Goal: Task Accomplishment & Management: Manage account settings

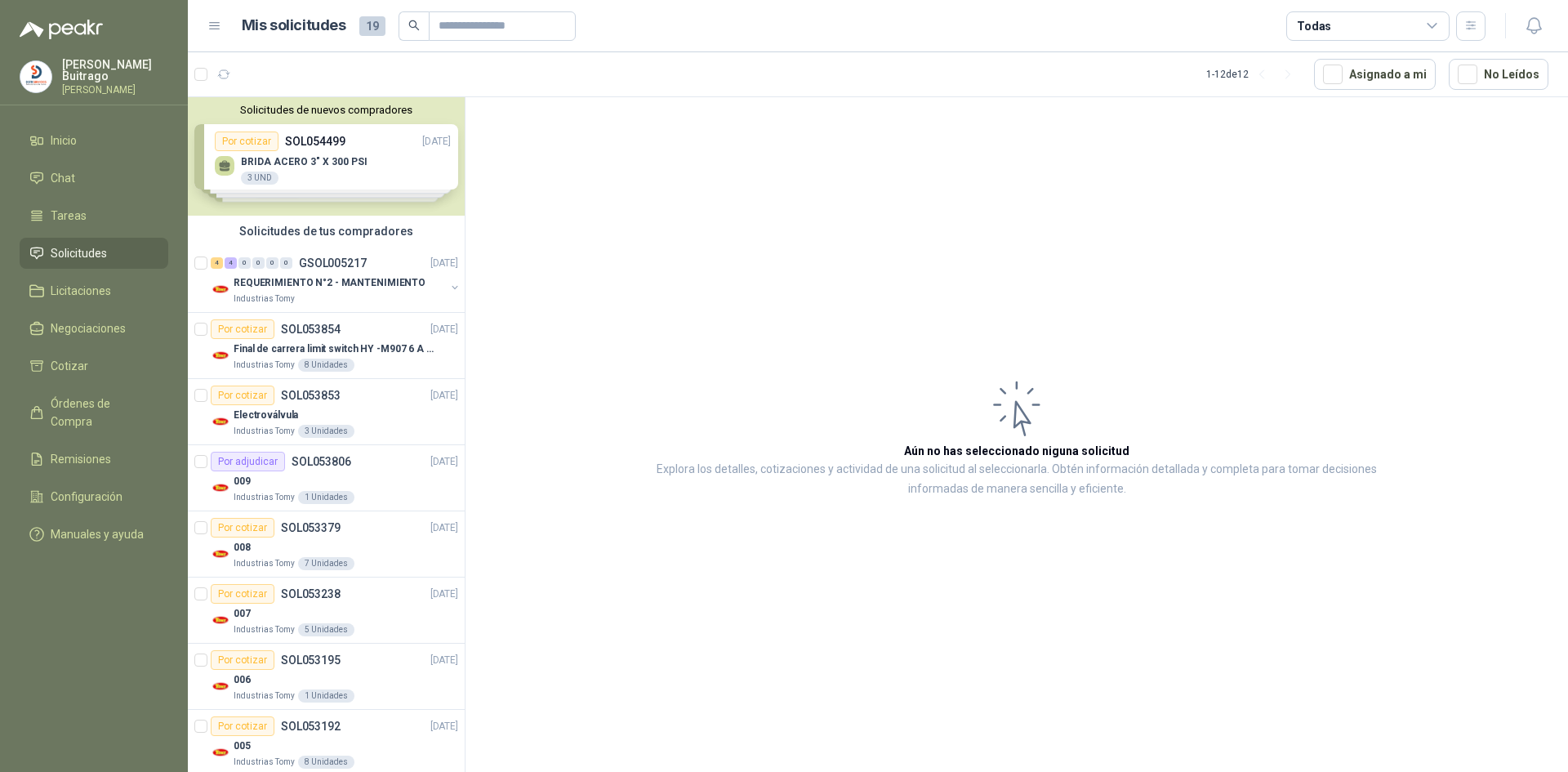
click at [349, 175] on div "Solicitudes de nuevos compradores Por cotizar SOL054499 [DATE] [PERSON_NAME] 3"…" at bounding box center [327, 156] width 277 height 119
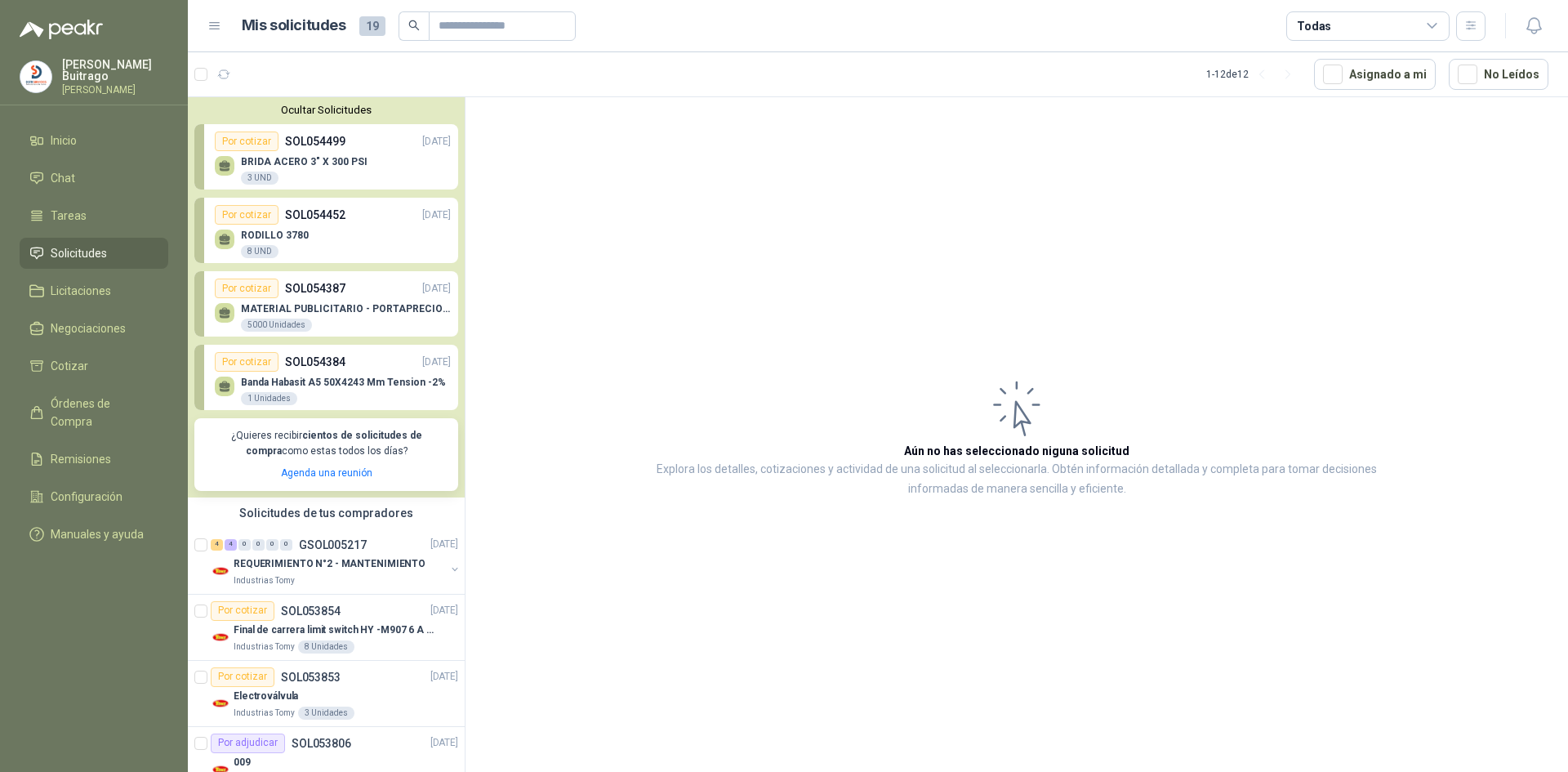
click at [259, 143] on div "Por cotizar" at bounding box center [246, 142] width 64 height 20
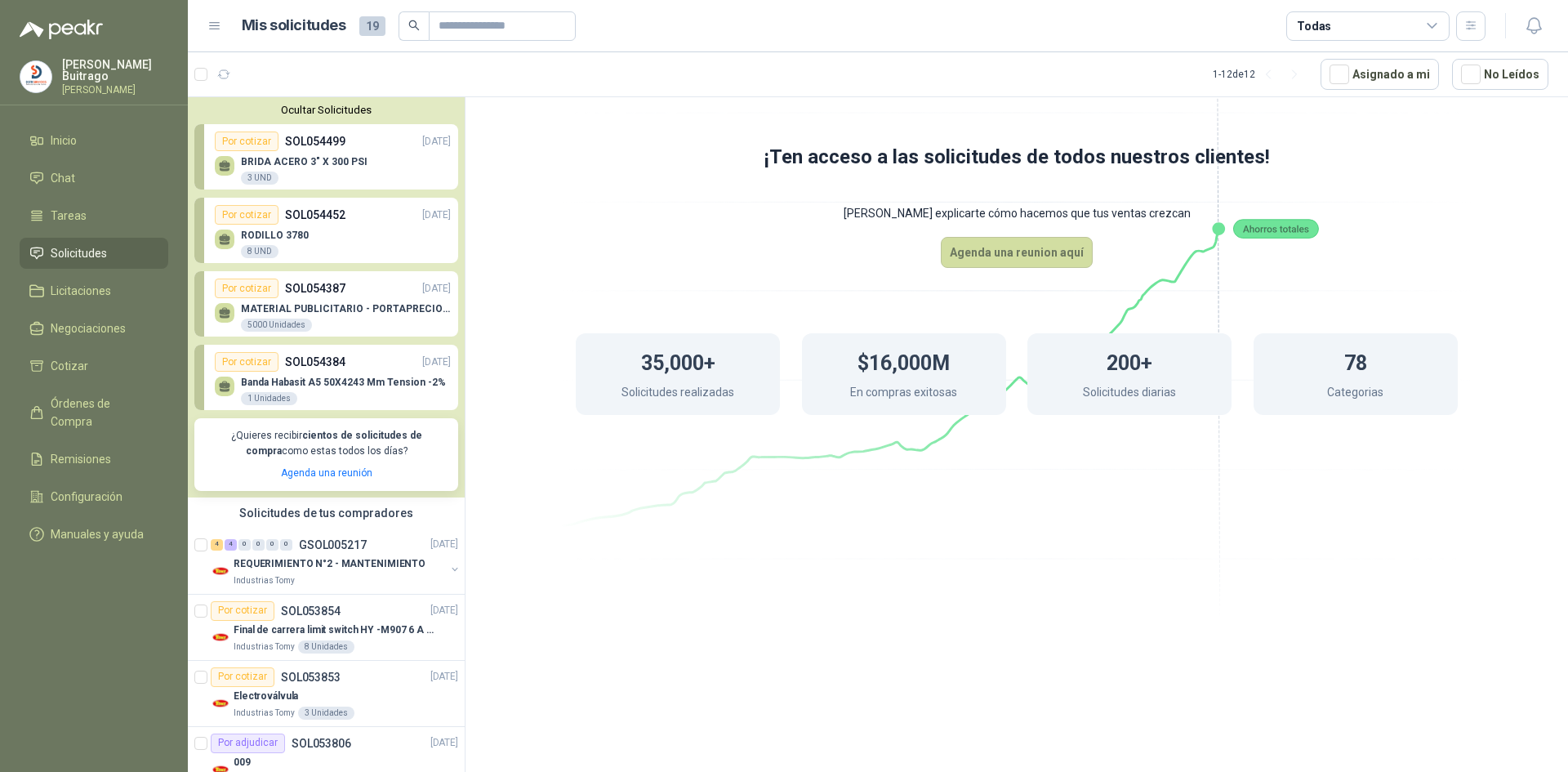
click at [79, 249] on span "Solicitudes" at bounding box center [79, 253] width 56 height 18
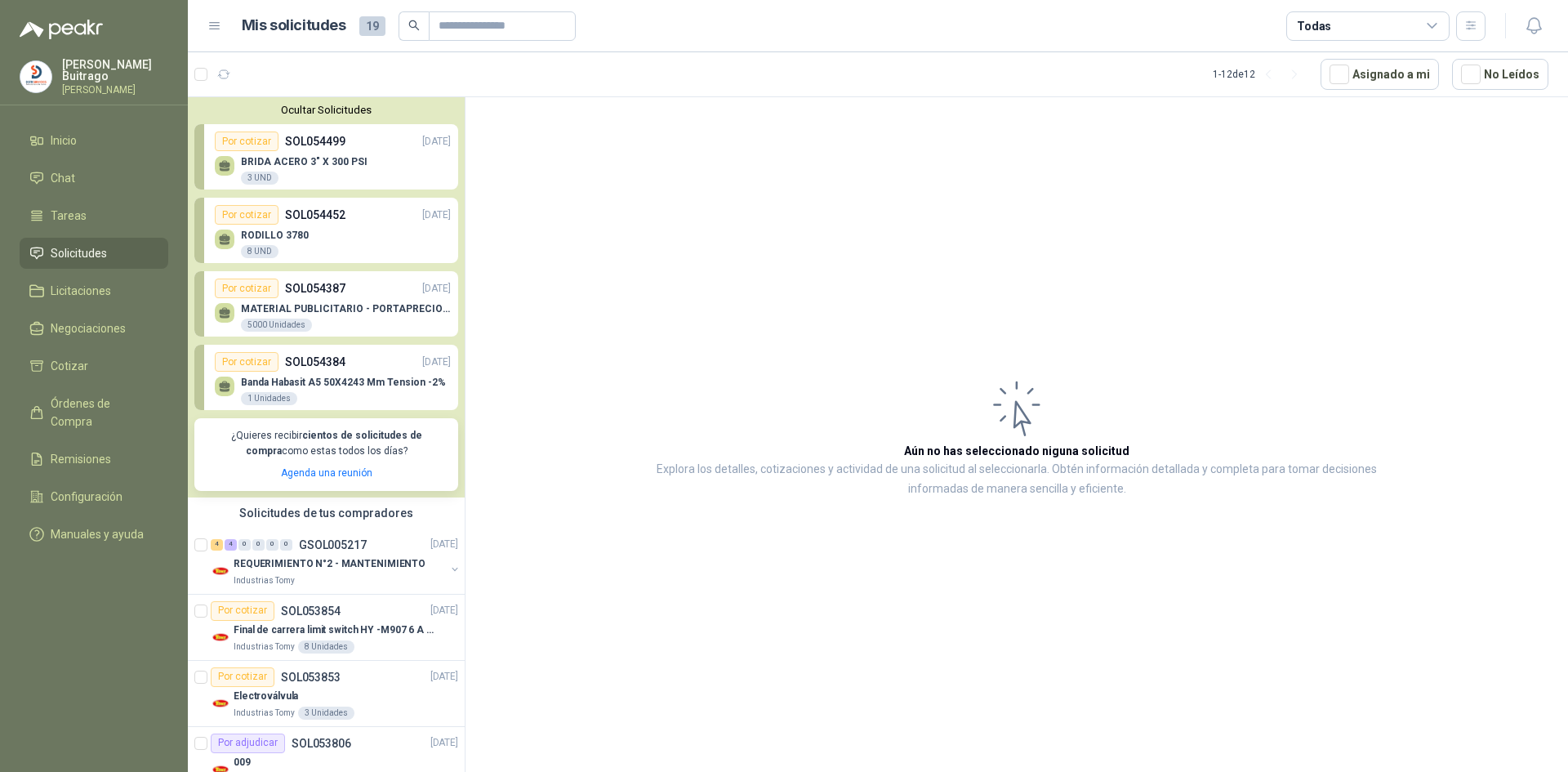
drag, startPoint x: 447, startPoint y: 399, endPoint x: 455, endPoint y: 449, distance: 50.6
click at [456, 458] on div "Ocultar Solicitudes Por cotizar SOL054499 [DATE] [PERSON_NAME] 3" X 300 PSI 3 U…" at bounding box center [327, 437] width 277 height 680
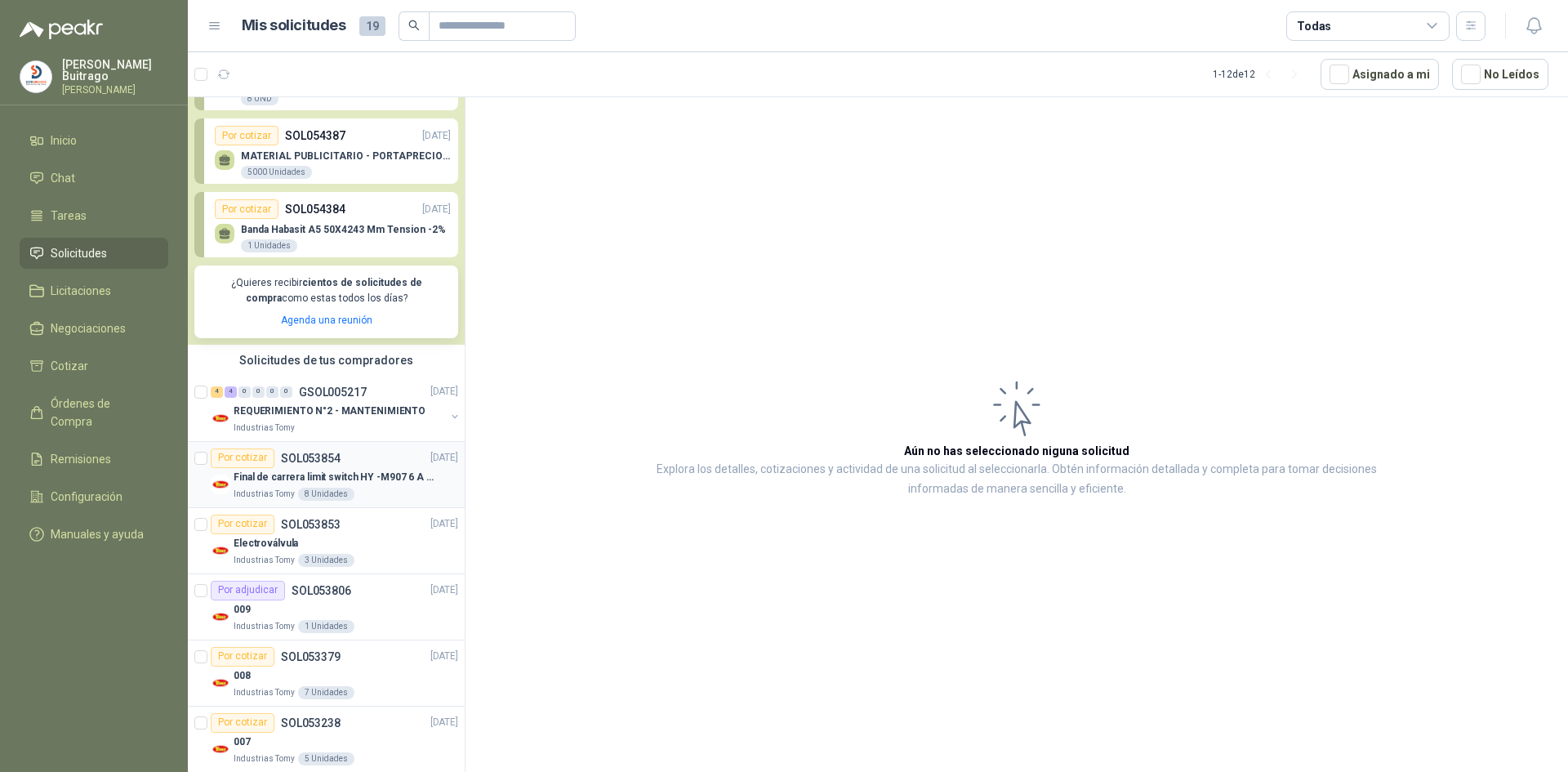
scroll to position [143, 0]
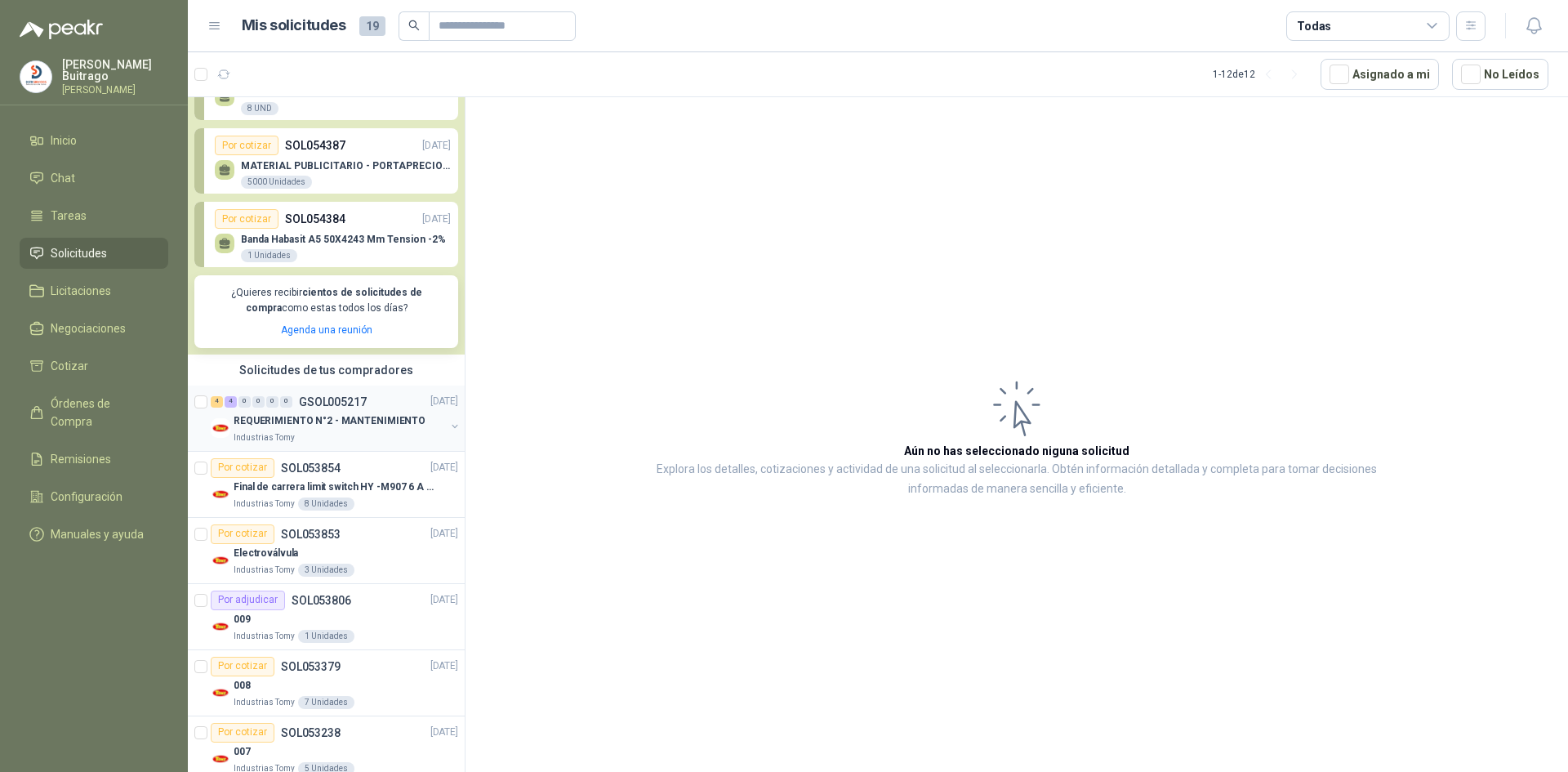
click at [374, 423] on p "REQUERIMIENTO N°2 - MANTENIMIENTO" at bounding box center [329, 421] width 192 height 16
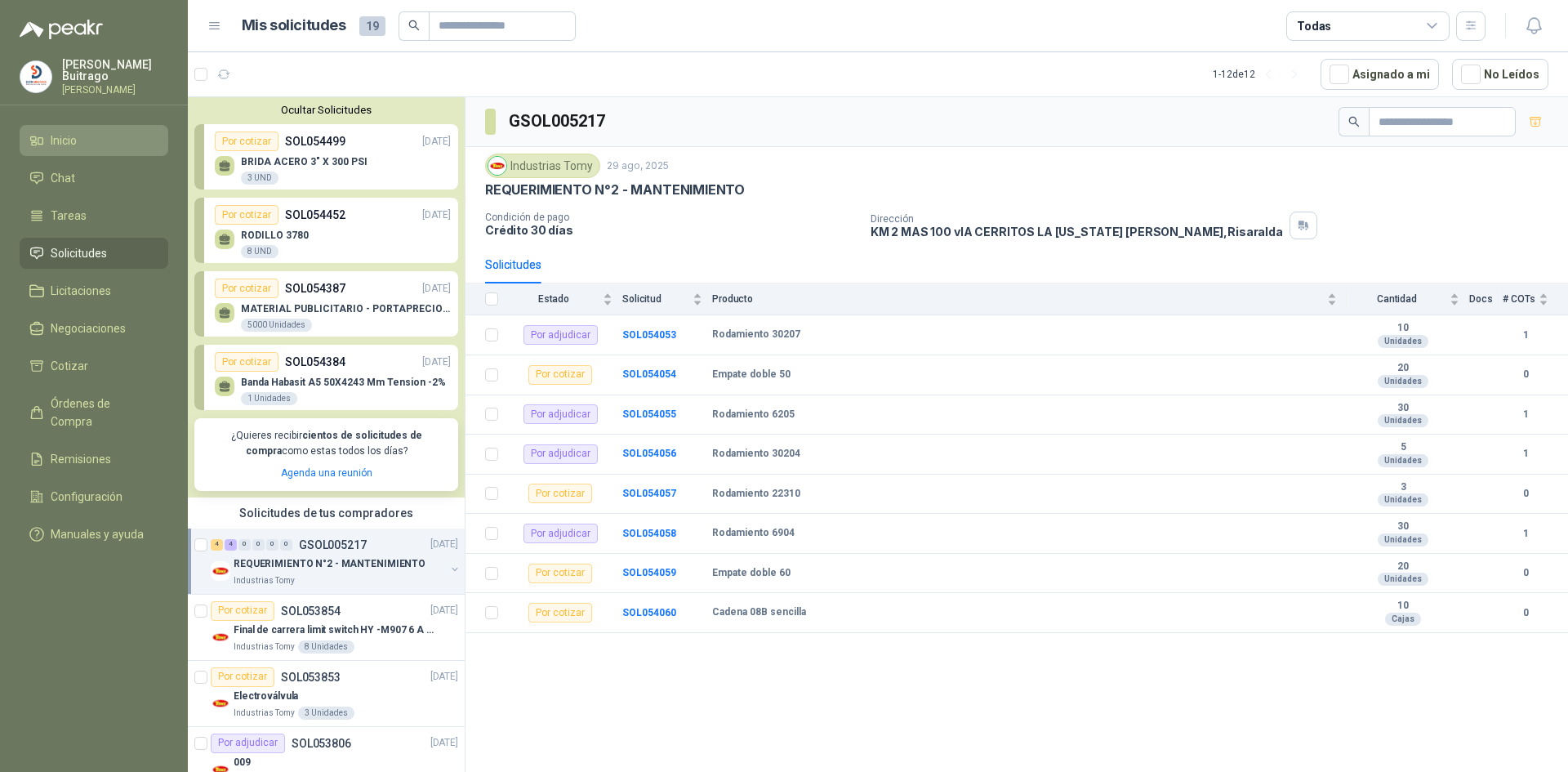
click at [55, 132] on span "Inicio" at bounding box center [64, 141] width 26 height 18
